Goal: Download file/media

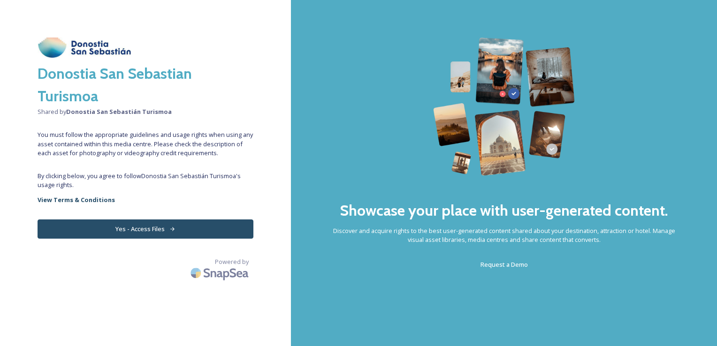
click at [133, 231] on button "Yes - Access Files" at bounding box center [146, 229] width 216 height 19
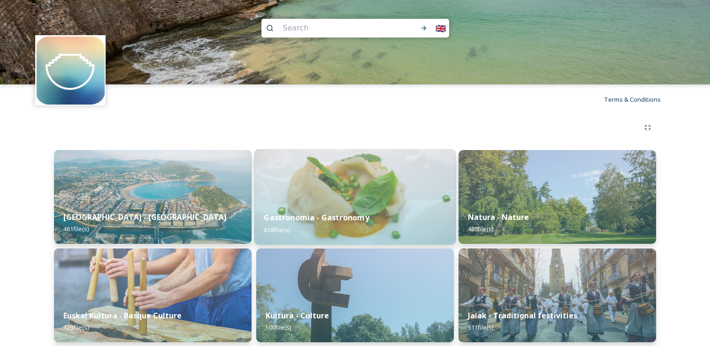
click at [380, 202] on img at bounding box center [354, 197] width 201 height 96
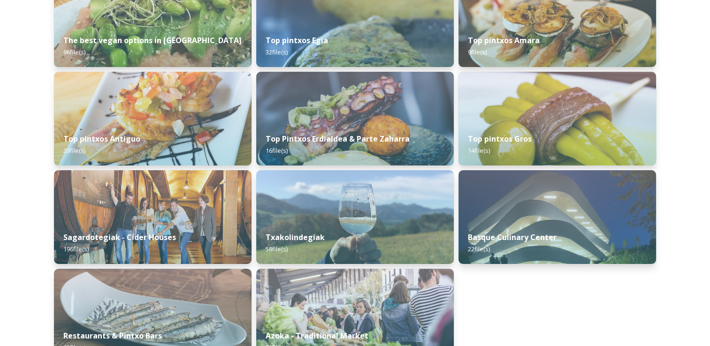
scroll to position [237, 0]
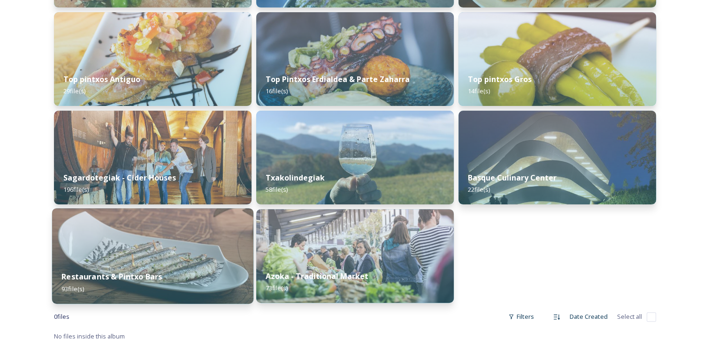
click at [154, 269] on div "Restaurants & Pintxo Bars 93 file(s)" at bounding box center [152, 282] width 201 height 43
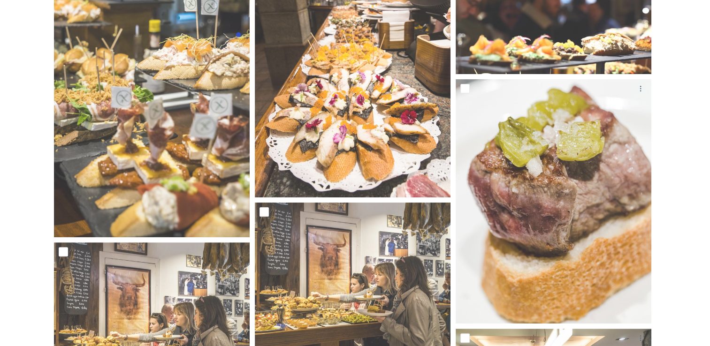
scroll to position [227, 0]
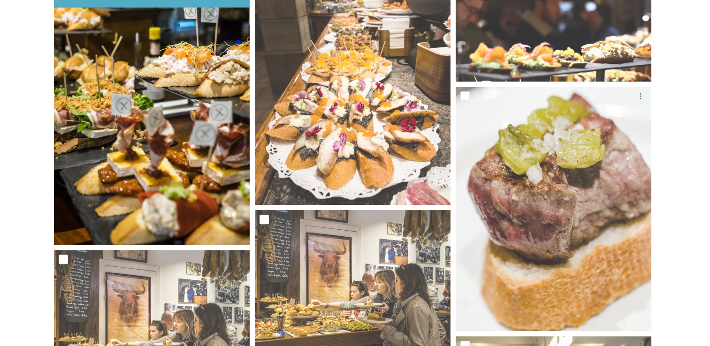
click at [203, 67] on img at bounding box center [152, 98] width 196 height 294
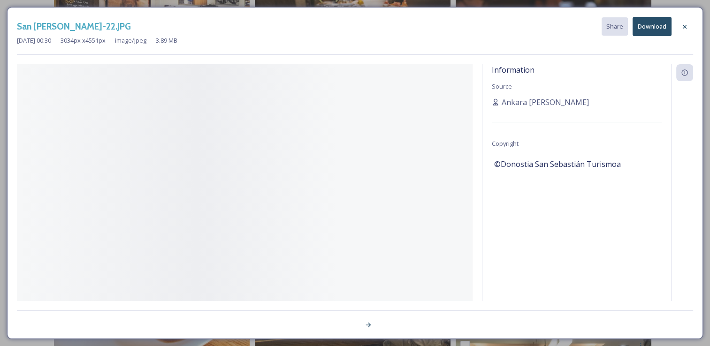
scroll to position [0, 0]
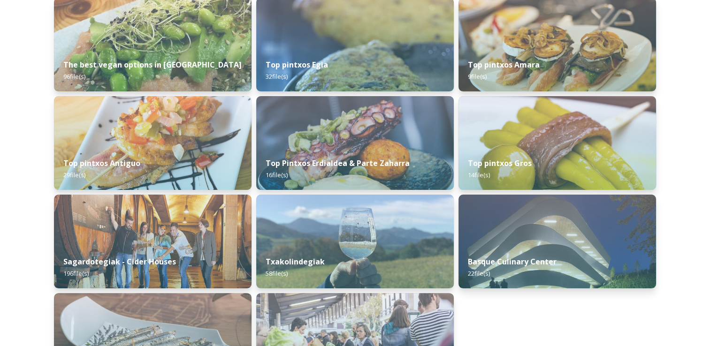
scroll to position [154, 0]
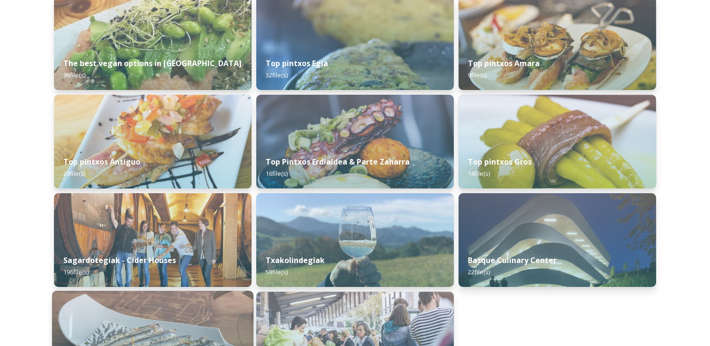
click at [168, 316] on img at bounding box center [152, 339] width 201 height 96
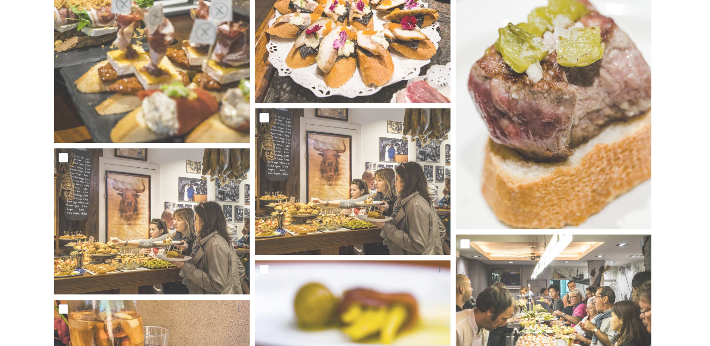
scroll to position [330, 0]
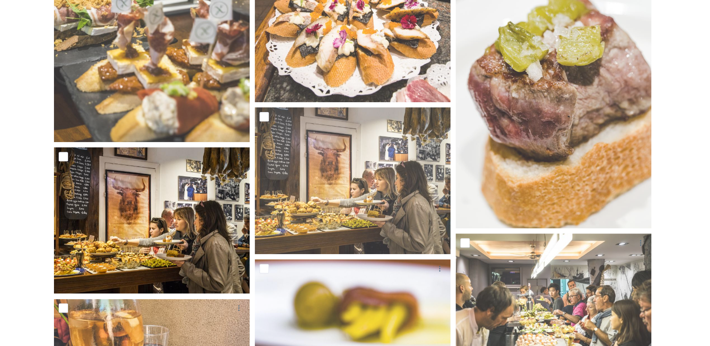
click at [223, 246] on img at bounding box center [152, 220] width 196 height 147
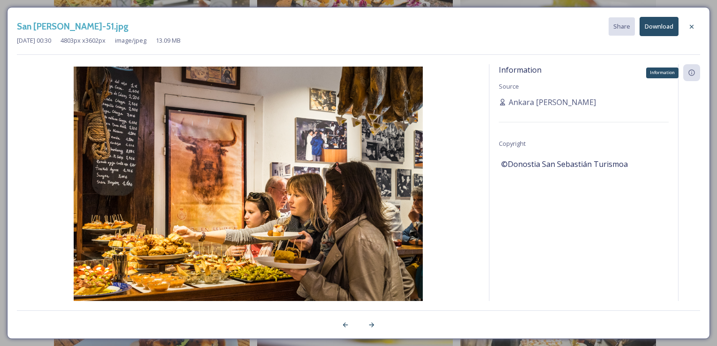
click at [693, 72] on icon at bounding box center [692, 73] width 8 height 8
click at [691, 74] on icon at bounding box center [692, 73] width 8 height 8
click at [369, 326] on icon at bounding box center [372, 326] width 8 height 8
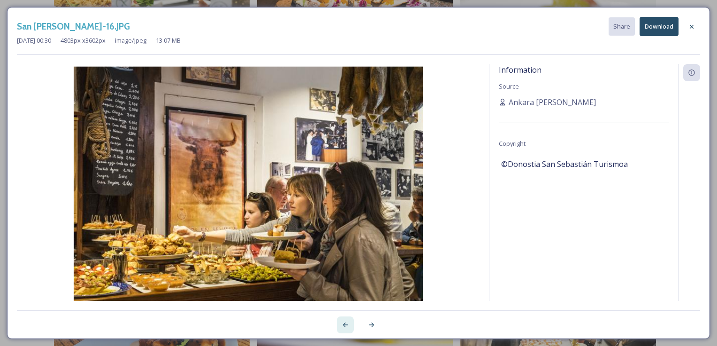
click at [345, 326] on icon at bounding box center [346, 326] width 8 height 8
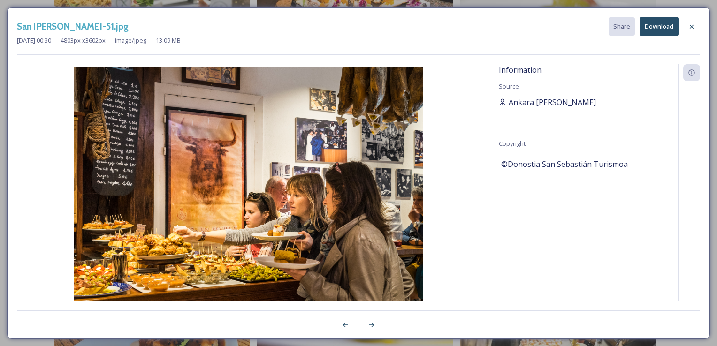
click at [518, 104] on span "Ankara [PERSON_NAME]" at bounding box center [552, 102] width 87 height 11
click at [536, 109] on div "Information Source Ankara [PERSON_NAME] Copyright ©Donostia San Sebastián Turis…" at bounding box center [584, 195] width 189 height 262
click at [539, 106] on span "Ankara [PERSON_NAME]" at bounding box center [552, 102] width 87 height 11
click at [687, 74] on div "Information" at bounding box center [692, 72] width 17 height 17
click at [655, 31] on button "Download" at bounding box center [659, 26] width 39 height 19
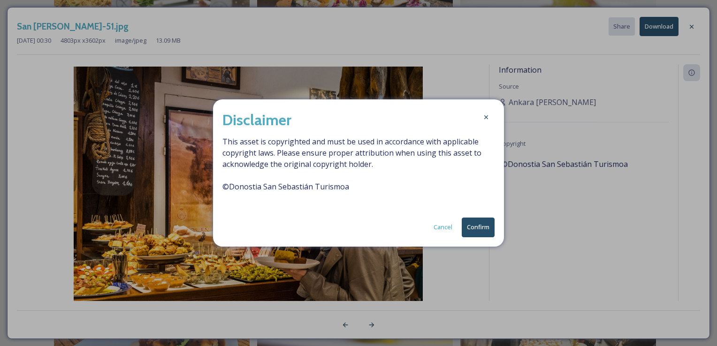
click at [432, 228] on button "Cancel" at bounding box center [443, 227] width 28 height 18
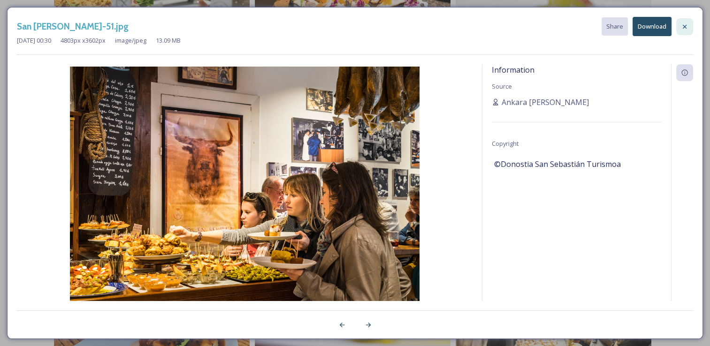
click at [684, 29] on icon at bounding box center [685, 27] width 8 height 8
